Goal: Complete application form: Complete application form

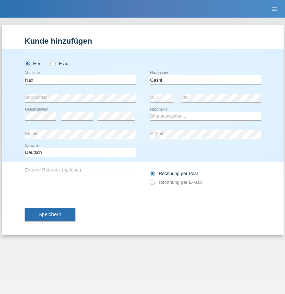
type input "Gashi"
select select "XK"
select select "C"
select select "24"
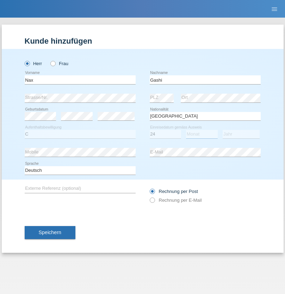
select select "05"
select select "2004"
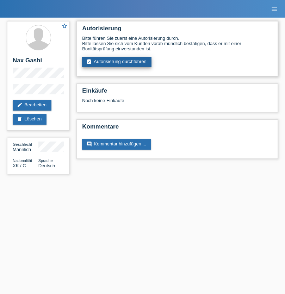
click at [117, 62] on link "assignment_turned_in Autorisierung durchführen" at bounding box center [116, 62] width 69 height 11
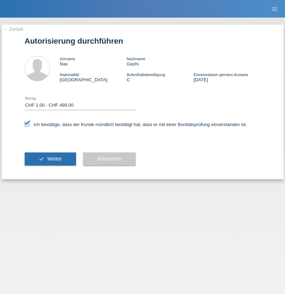
select select "1"
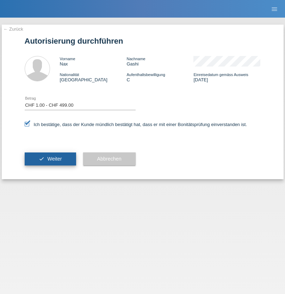
click at [50, 159] on span "Weiter" at bounding box center [54, 159] width 14 height 6
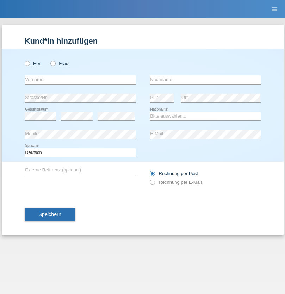
radio input "true"
click at [80, 80] on input "text" at bounding box center [80, 79] width 111 height 9
type input "[PERSON_NAME]"
click at [205, 80] on input "text" at bounding box center [205, 79] width 111 height 9
type input "Heldner"
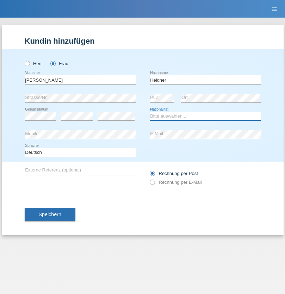
select select "CH"
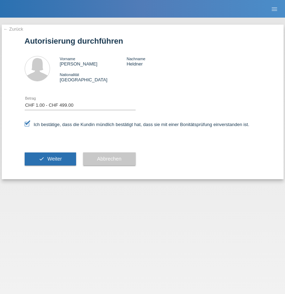
select select "1"
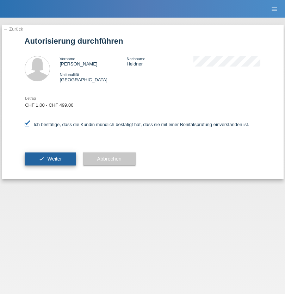
click at [50, 159] on span "Weiter" at bounding box center [54, 159] width 14 height 6
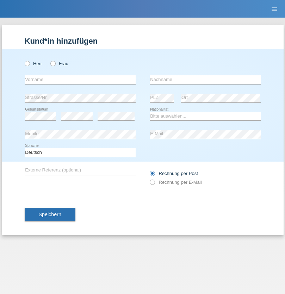
radio input "true"
click at [80, 80] on input "text" at bounding box center [80, 79] width 111 height 9
type input "[PERSON_NAME]"
click at [205, 80] on input "text" at bounding box center [205, 79] width 111 height 9
type input "Fuhrer"
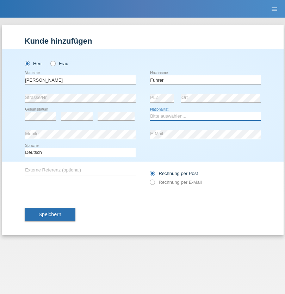
select select "CH"
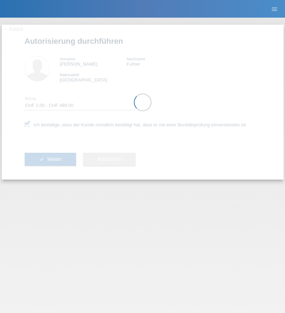
select select "1"
